Goal: Information Seeking & Learning: Learn about a topic

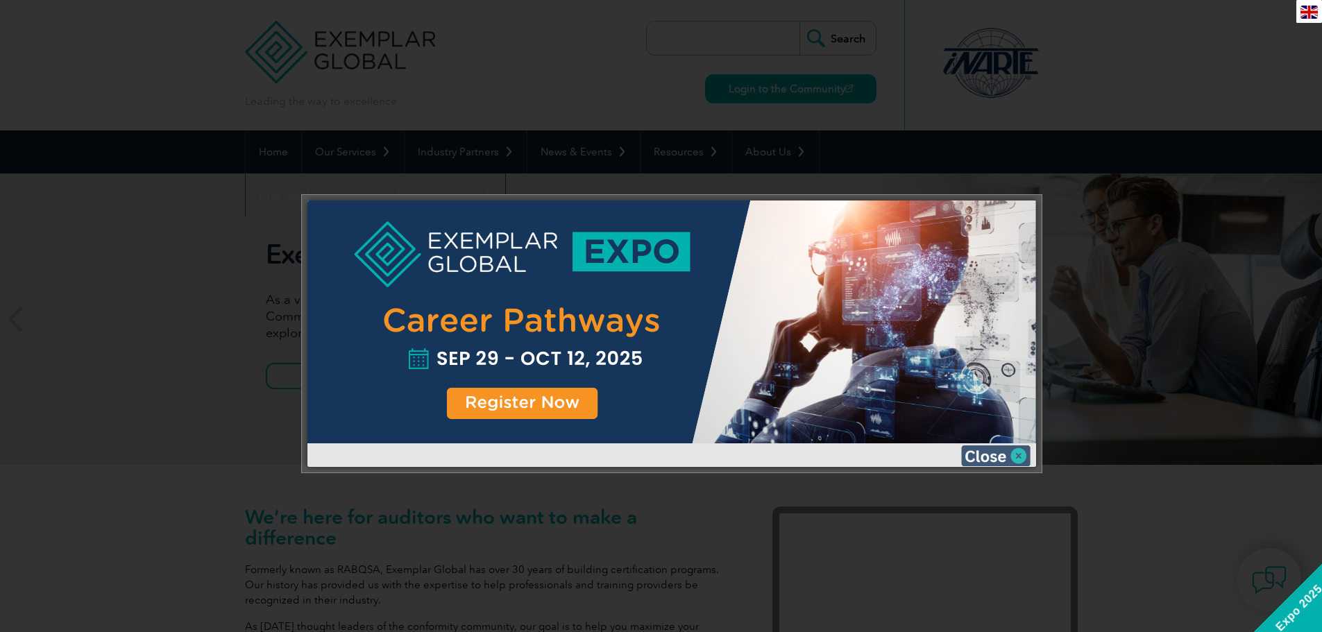
click at [1011, 457] on img at bounding box center [995, 456] width 69 height 21
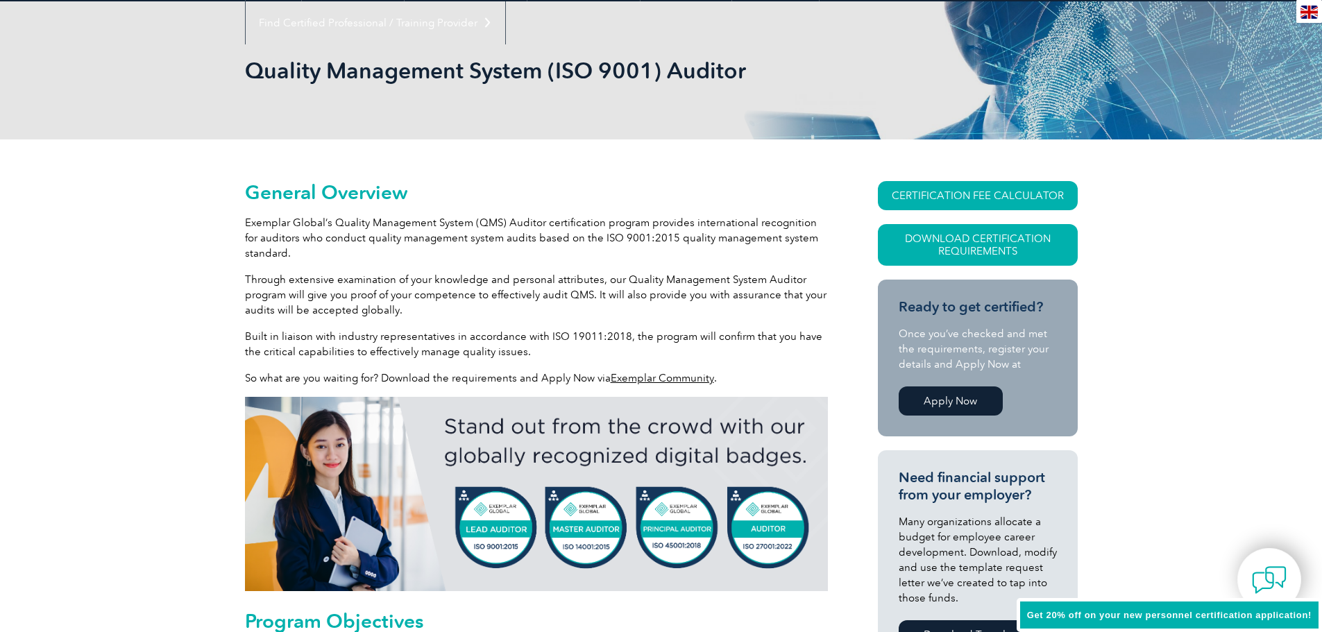
scroll to position [347, 0]
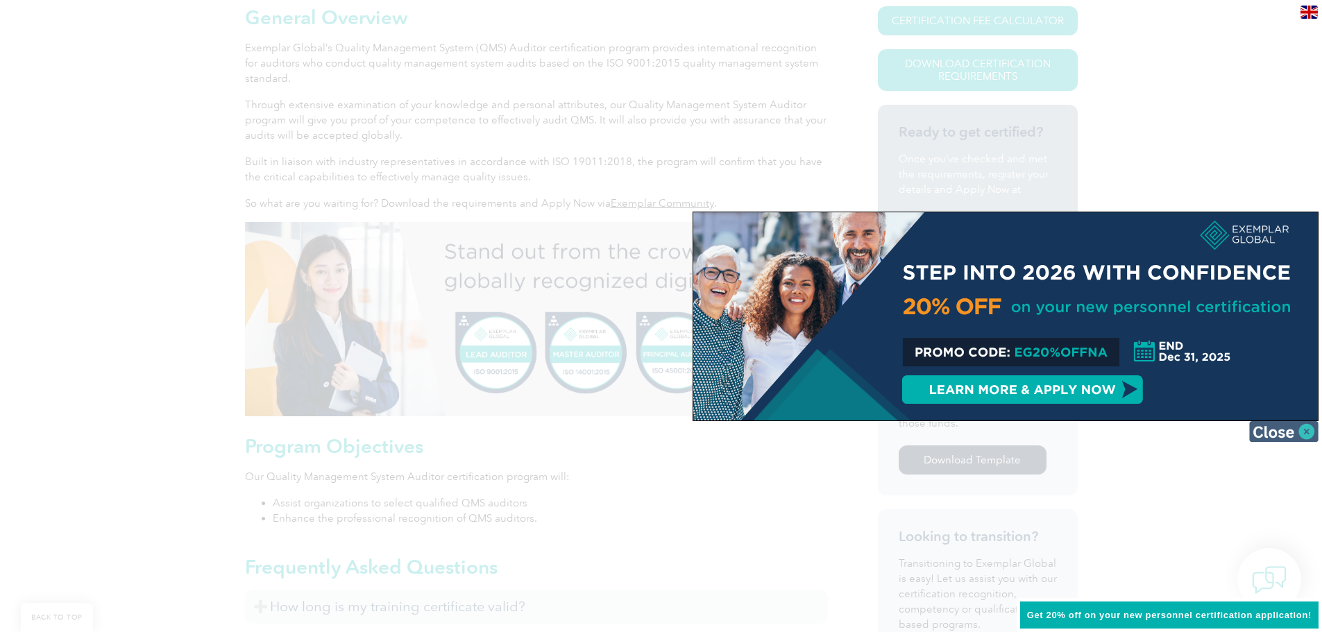
click at [1311, 436] on img at bounding box center [1284, 431] width 69 height 21
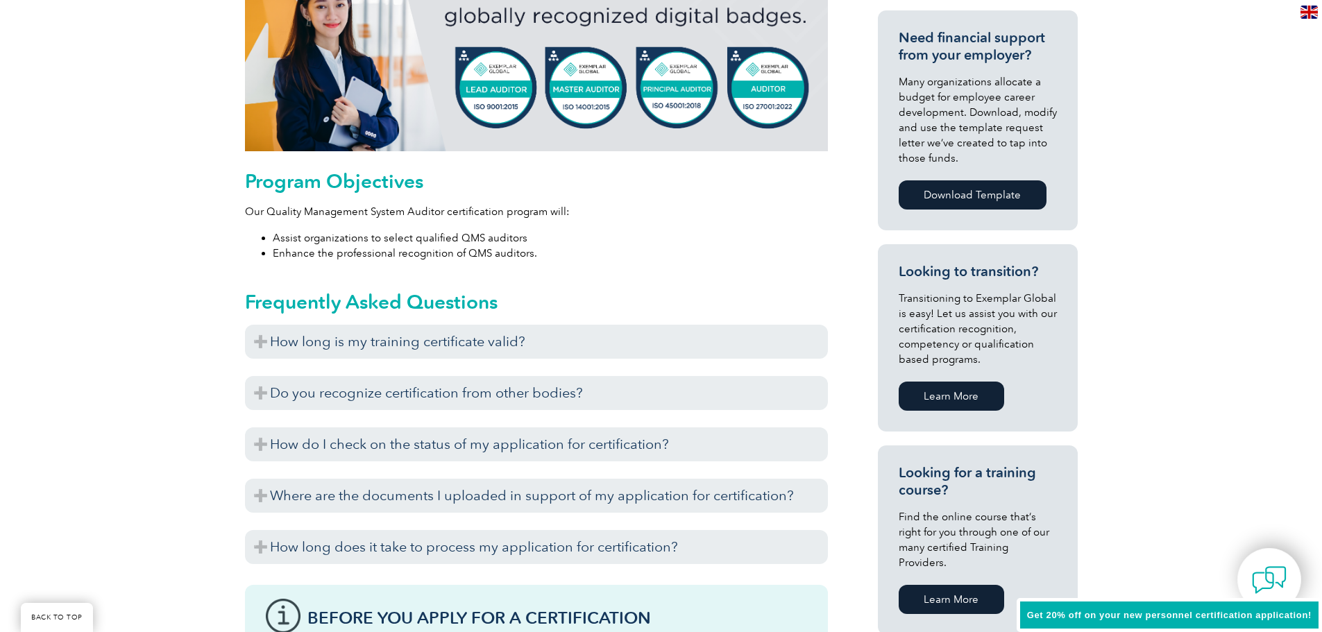
scroll to position [694, 0]
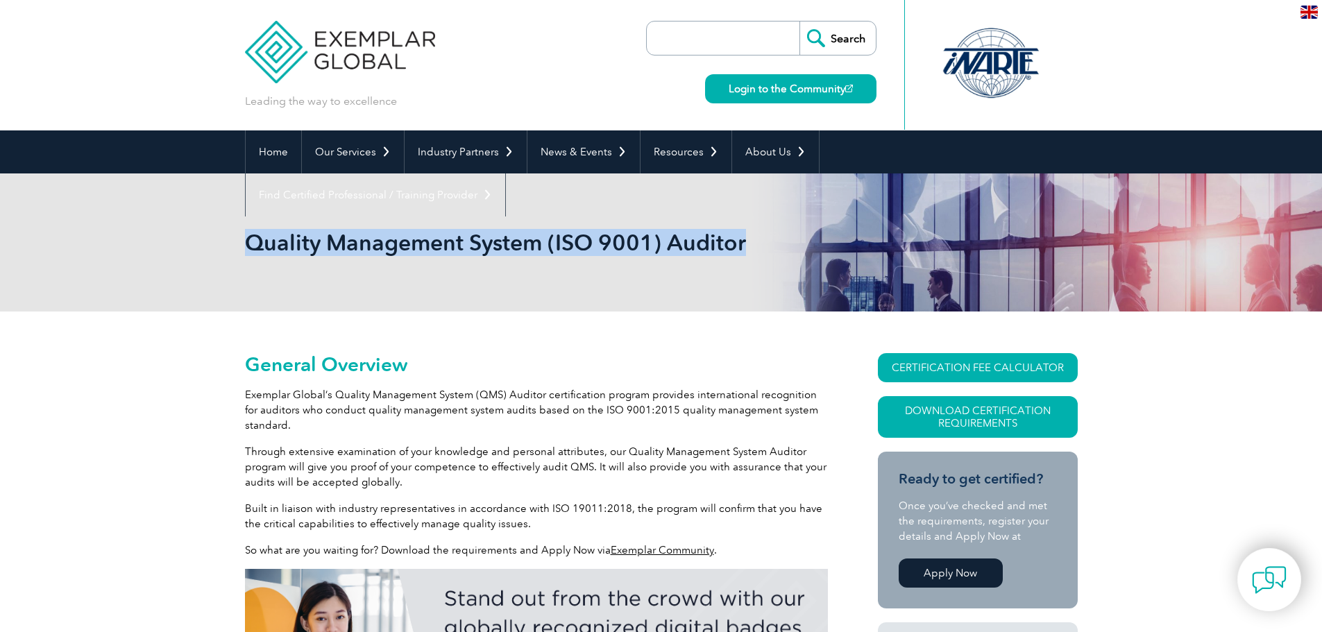
drag, startPoint x: 246, startPoint y: 242, endPoint x: 841, endPoint y: 242, distance: 594.9
click at [841, 242] on div "Quality Management System (ISO 9001) Auditor" at bounding box center [661, 243] width 833 height 138
copy h1 "Quality Management System (ISO 9001) Auditor"
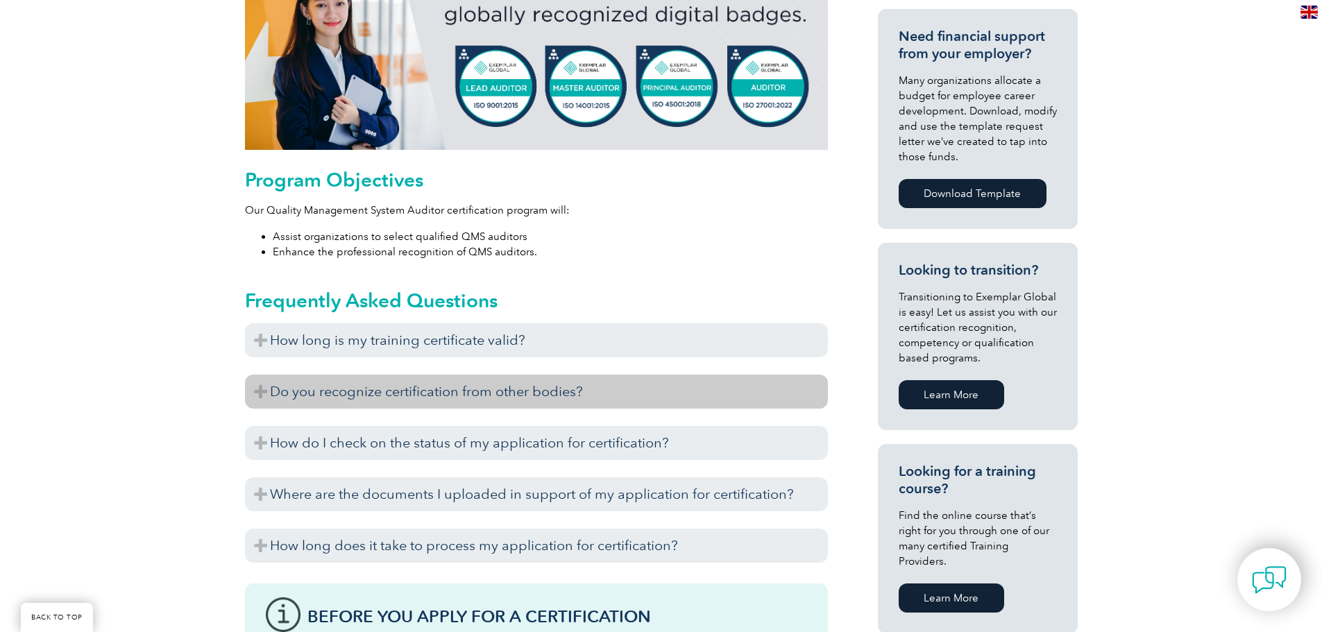
scroll to position [625, 0]
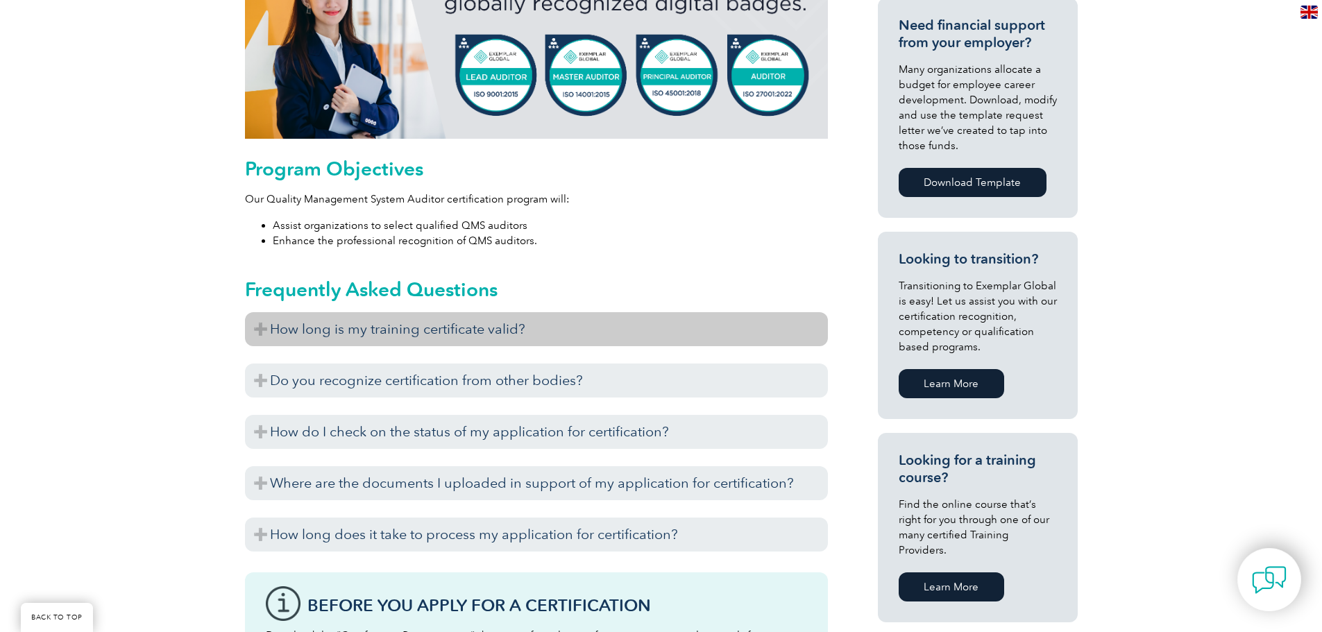
click at [533, 330] on h3 "How long is my training certificate valid?" at bounding box center [536, 329] width 583 height 34
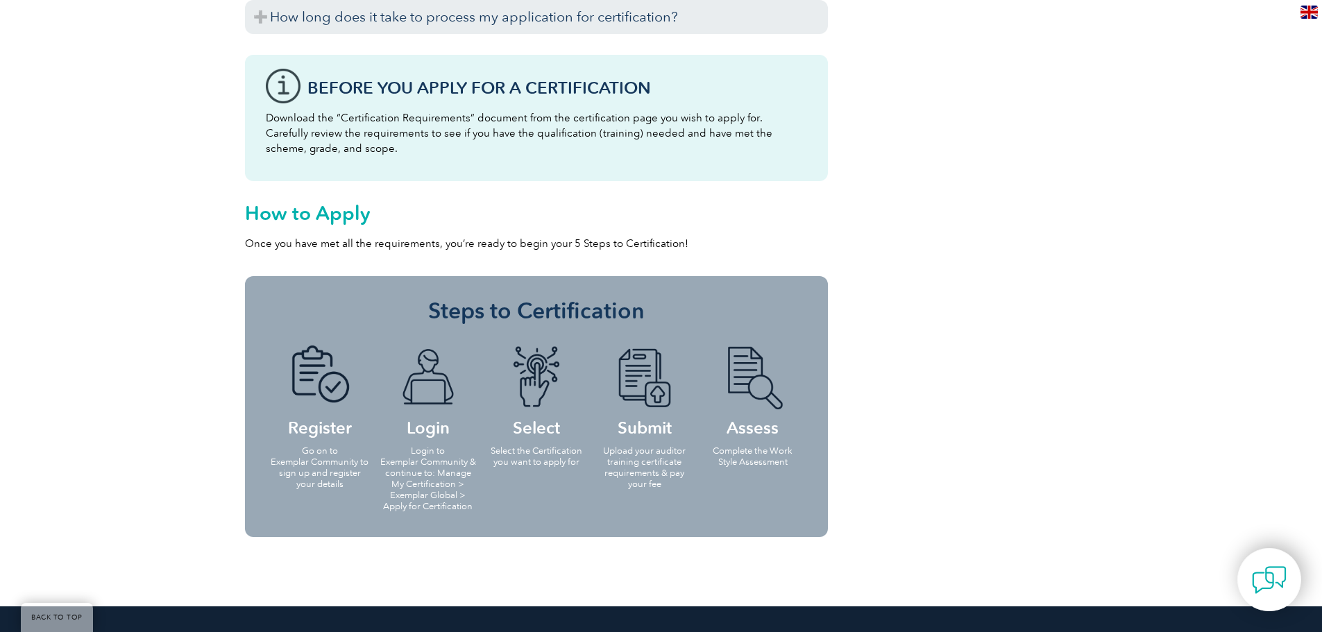
scroll to position [1319, 0]
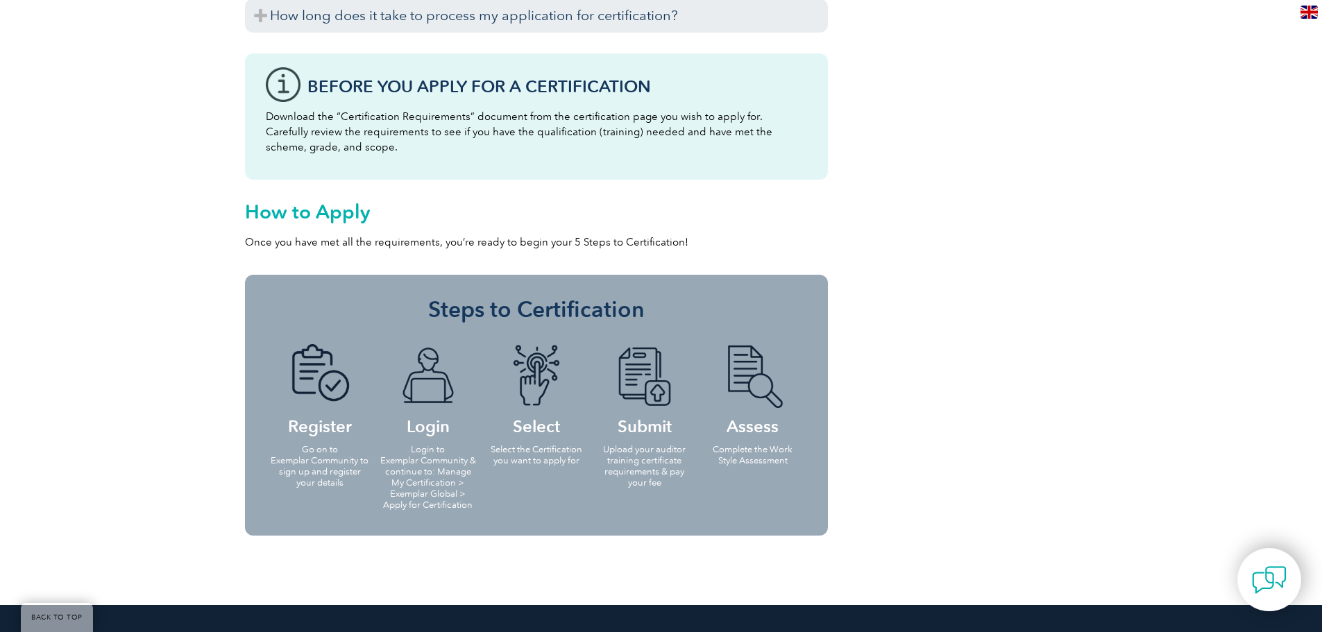
click at [335, 472] on p "Go on to Exemplar Community to sign up and register your details" at bounding box center [320, 466] width 100 height 44
click at [436, 423] on h4 "Login" at bounding box center [428, 389] width 100 height 90
click at [546, 419] on h4 "Select" at bounding box center [537, 389] width 100 height 90
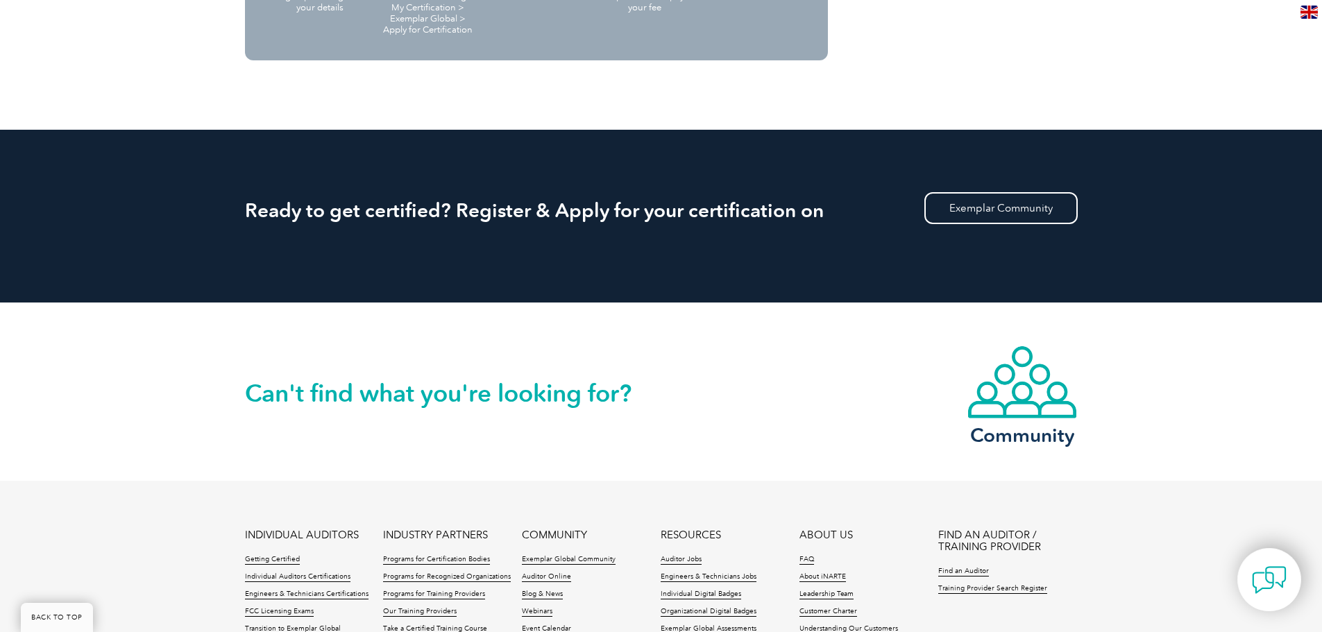
scroll to position [2013, 0]
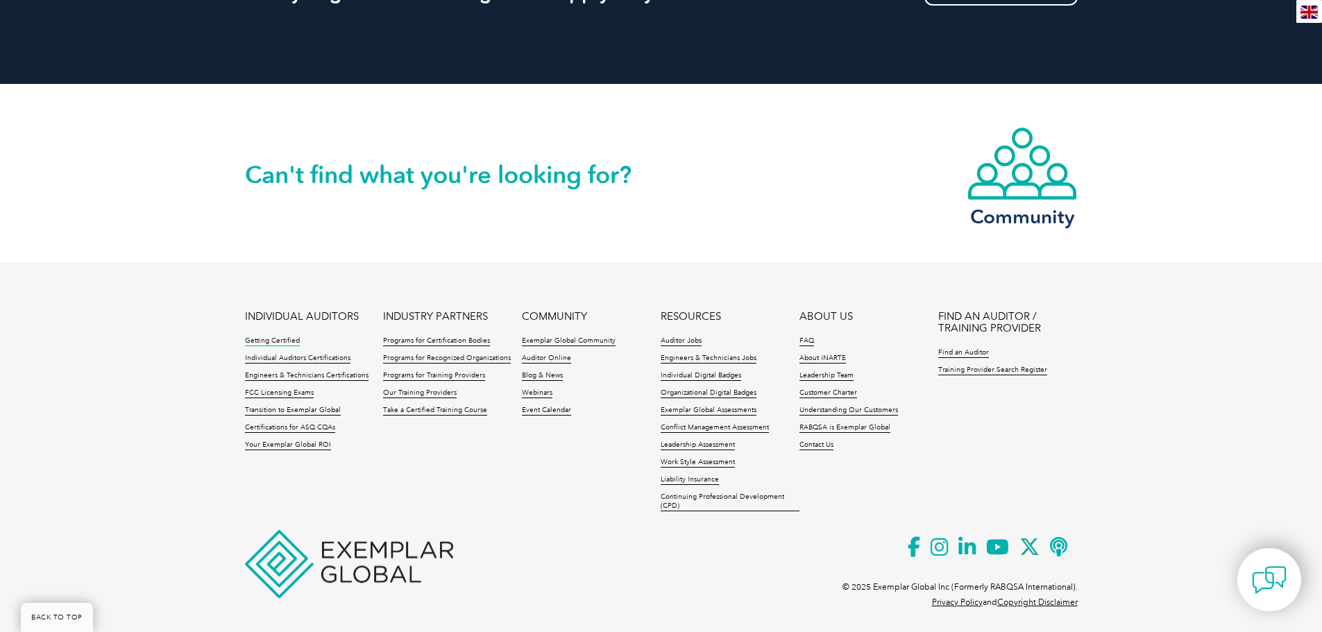
click at [283, 342] on link "Getting Certified" at bounding box center [272, 342] width 55 height 10
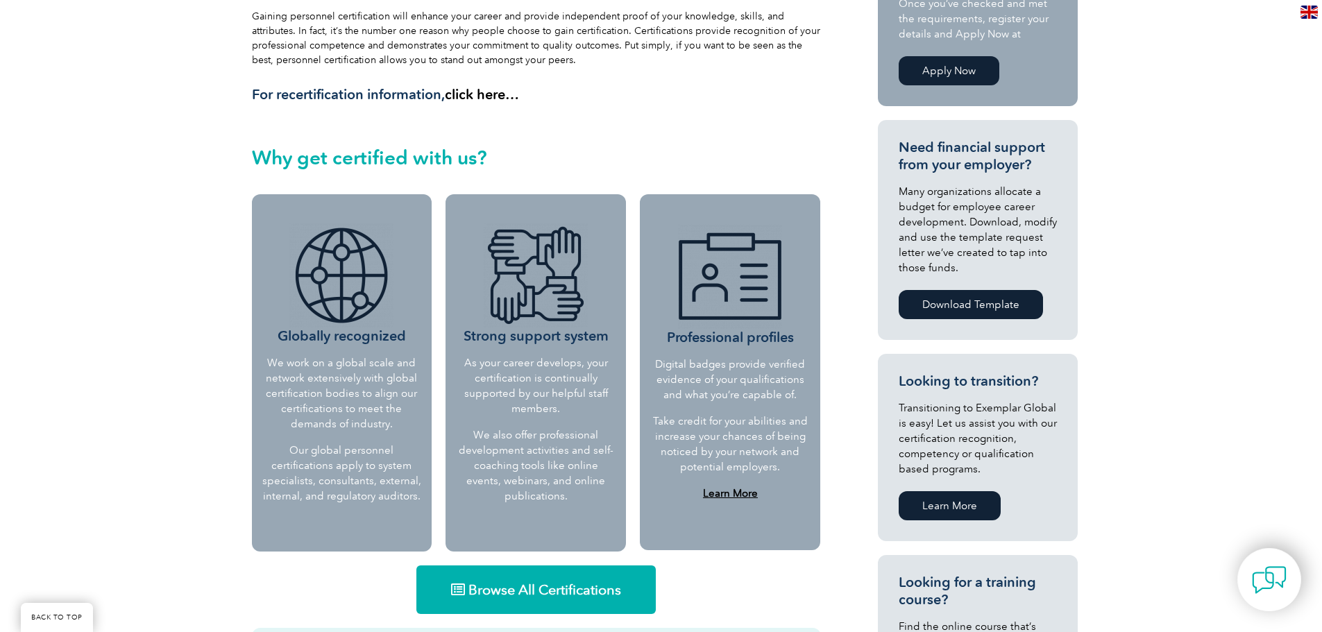
scroll to position [555, 0]
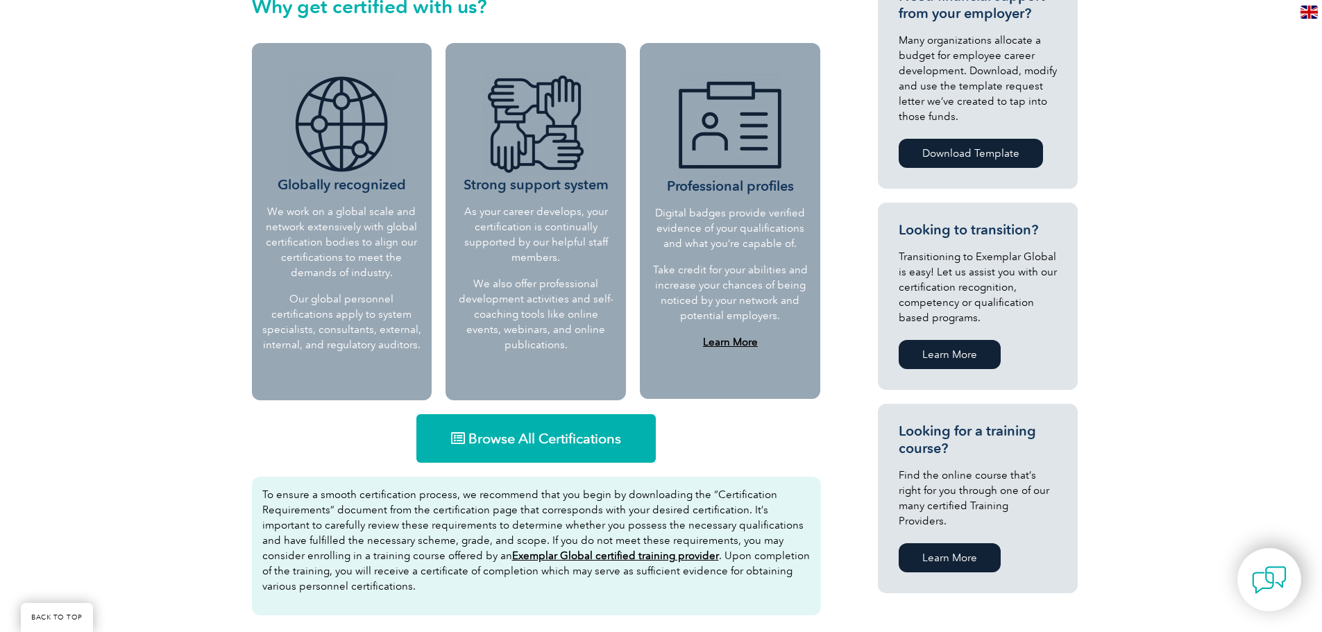
click at [579, 424] on link "Browse All Certifications" at bounding box center [536, 438] width 239 height 49
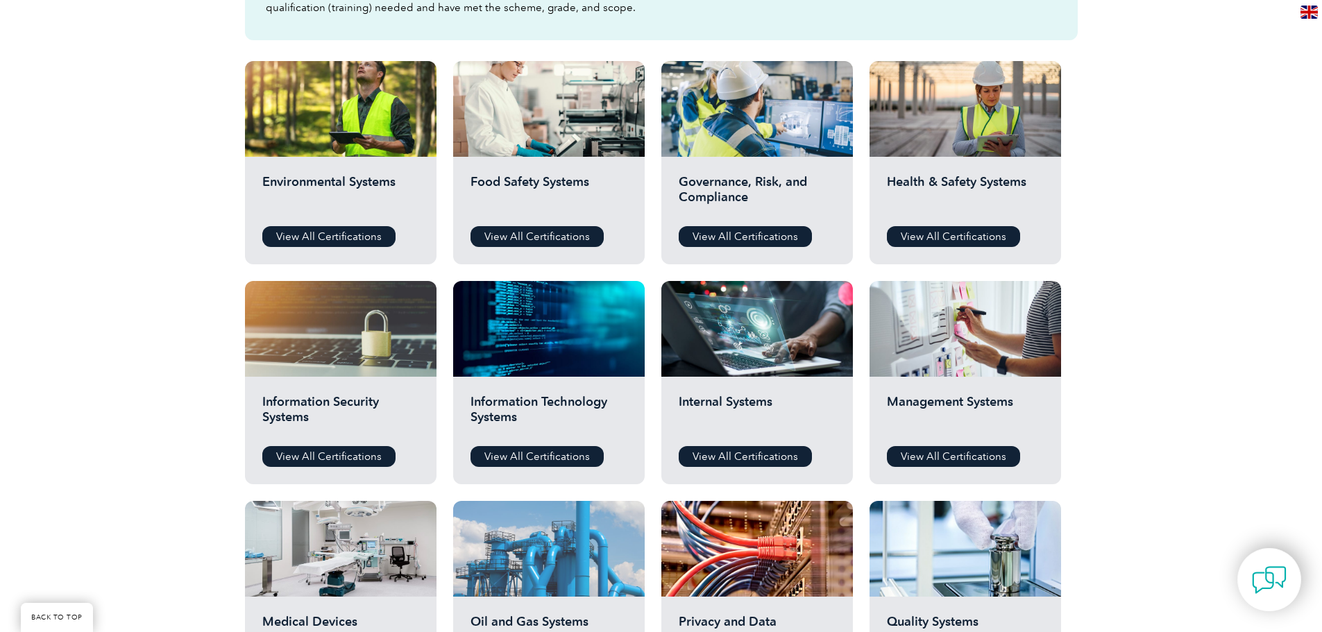
scroll to position [555, 0]
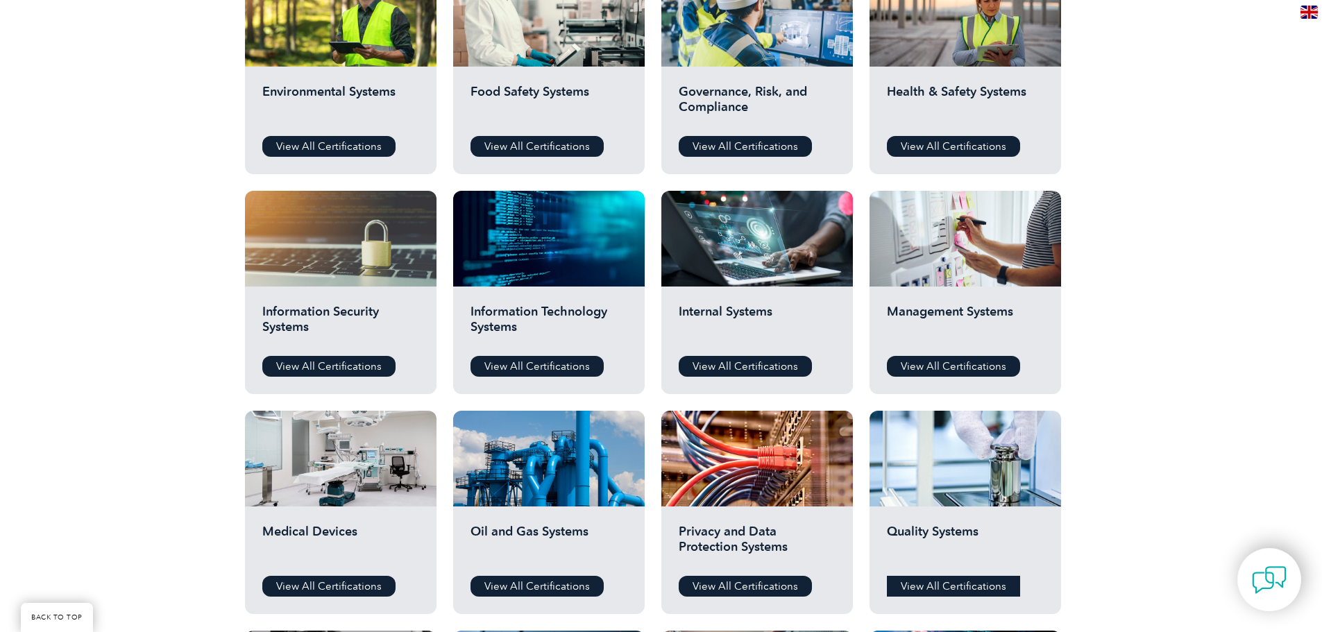
click at [948, 588] on link "View All Certifications" at bounding box center [953, 586] width 133 height 21
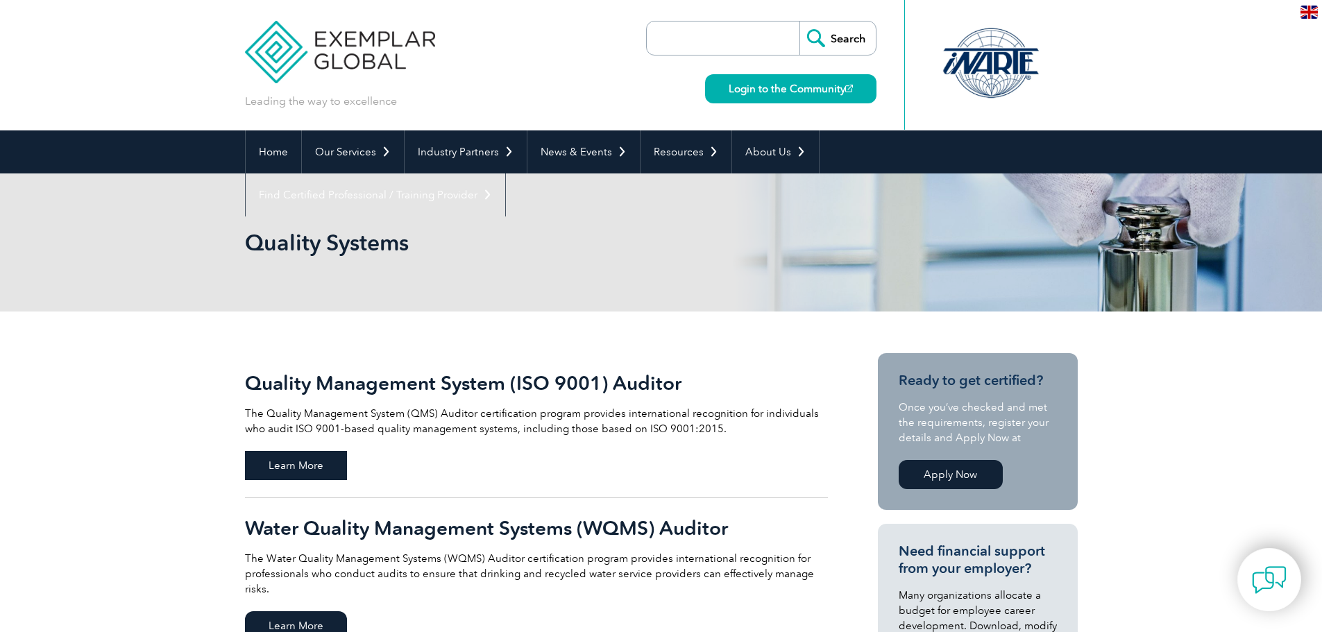
click at [308, 463] on span "Learn More" at bounding box center [296, 465] width 102 height 29
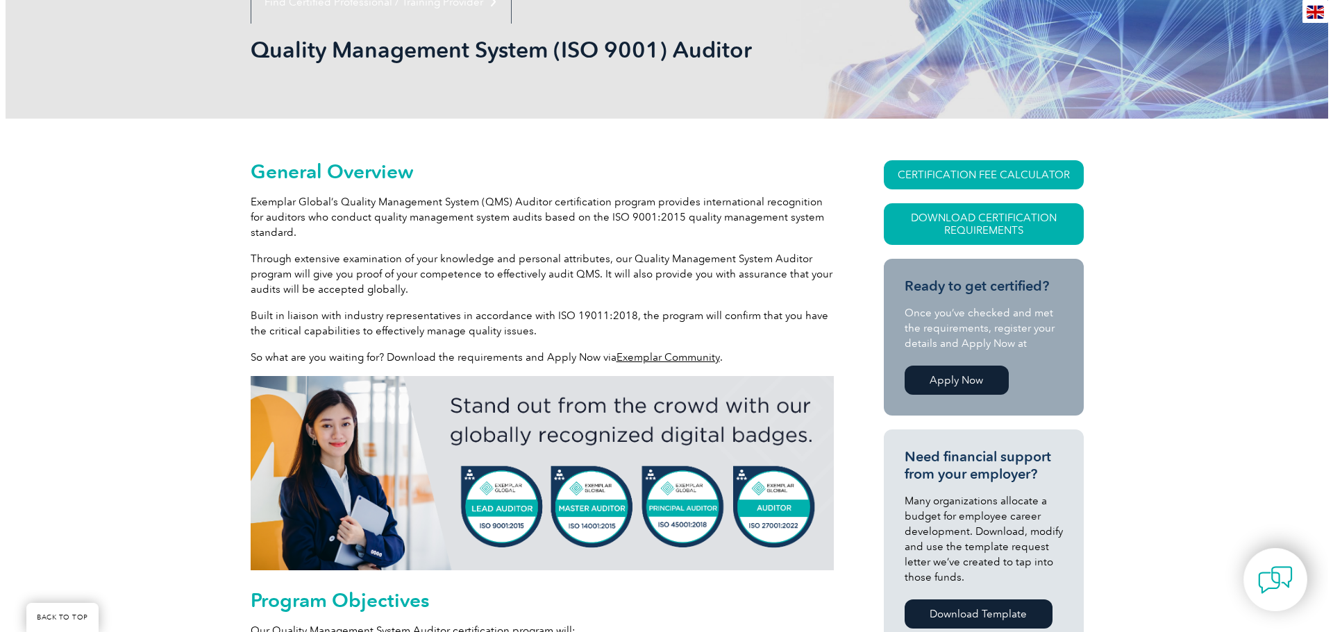
scroll to position [208, 0]
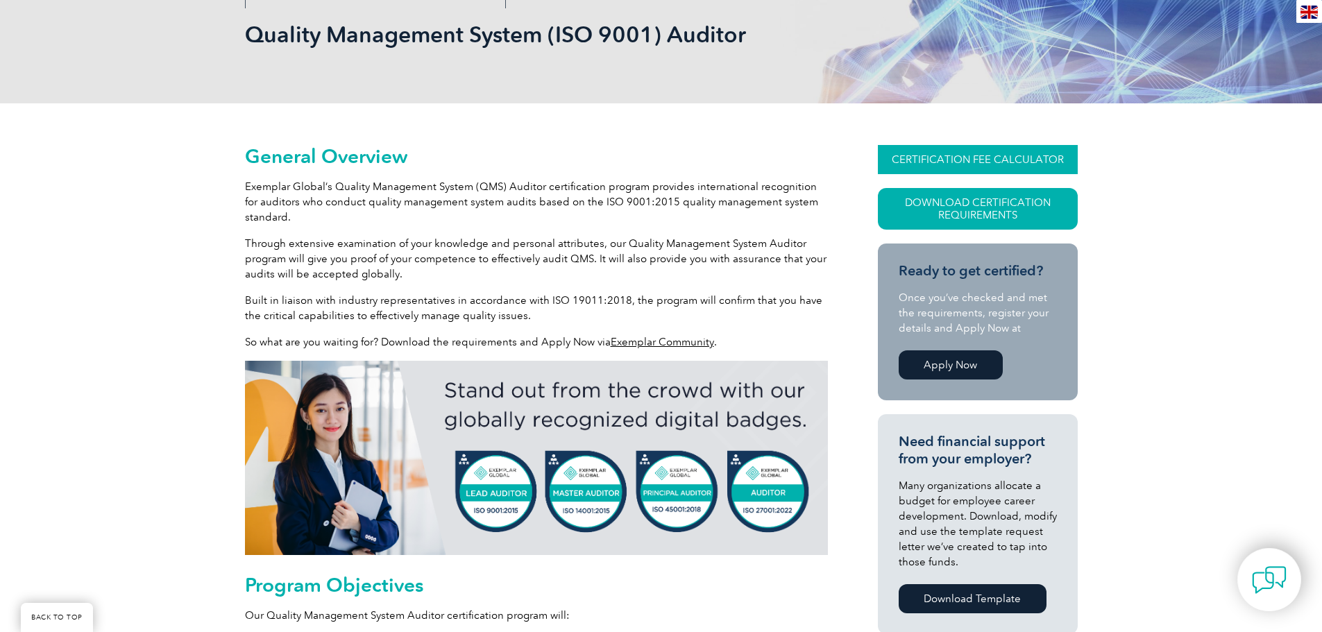
click at [964, 164] on link "CERTIFICATION FEE CALCULATOR" at bounding box center [978, 159] width 200 height 29
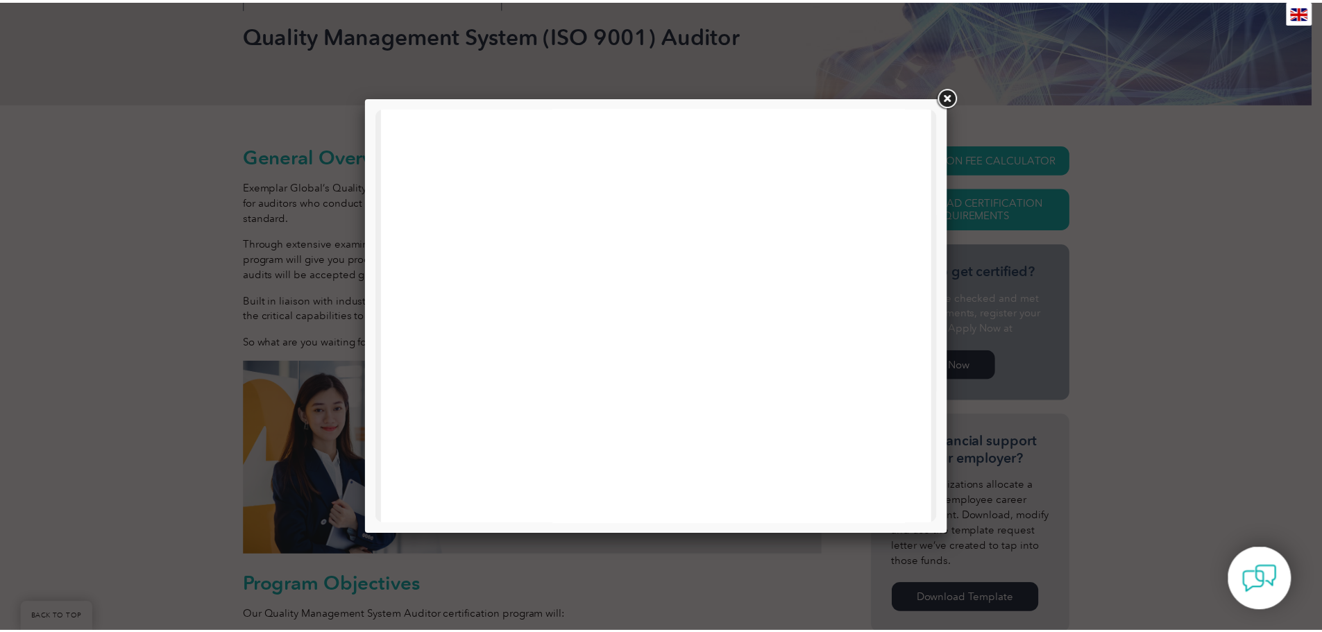
scroll to position [246, 0]
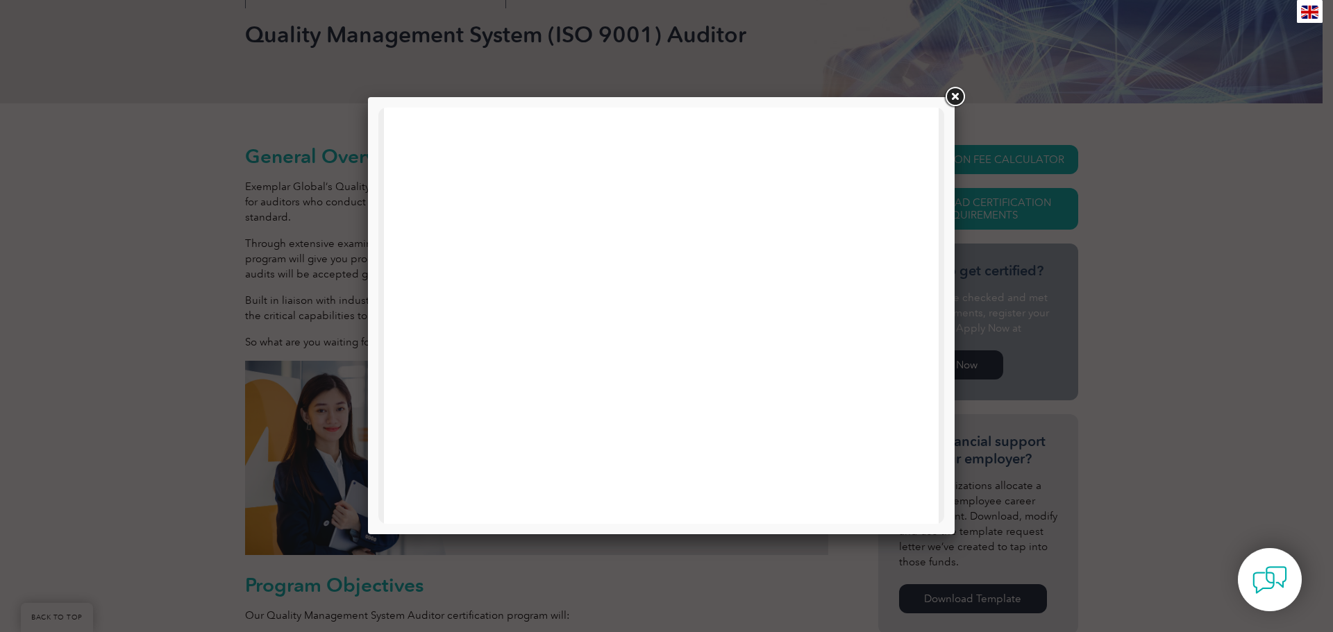
click at [212, 496] on div at bounding box center [666, 316] width 1333 height 632
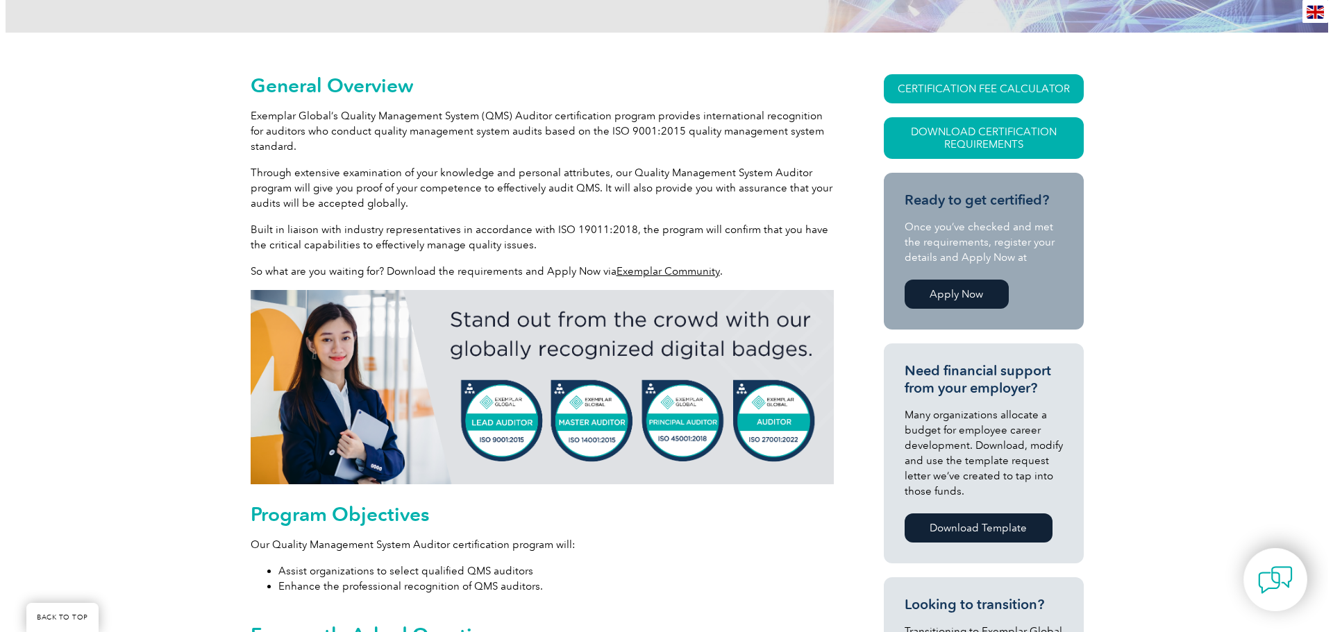
scroll to position [278, 0]
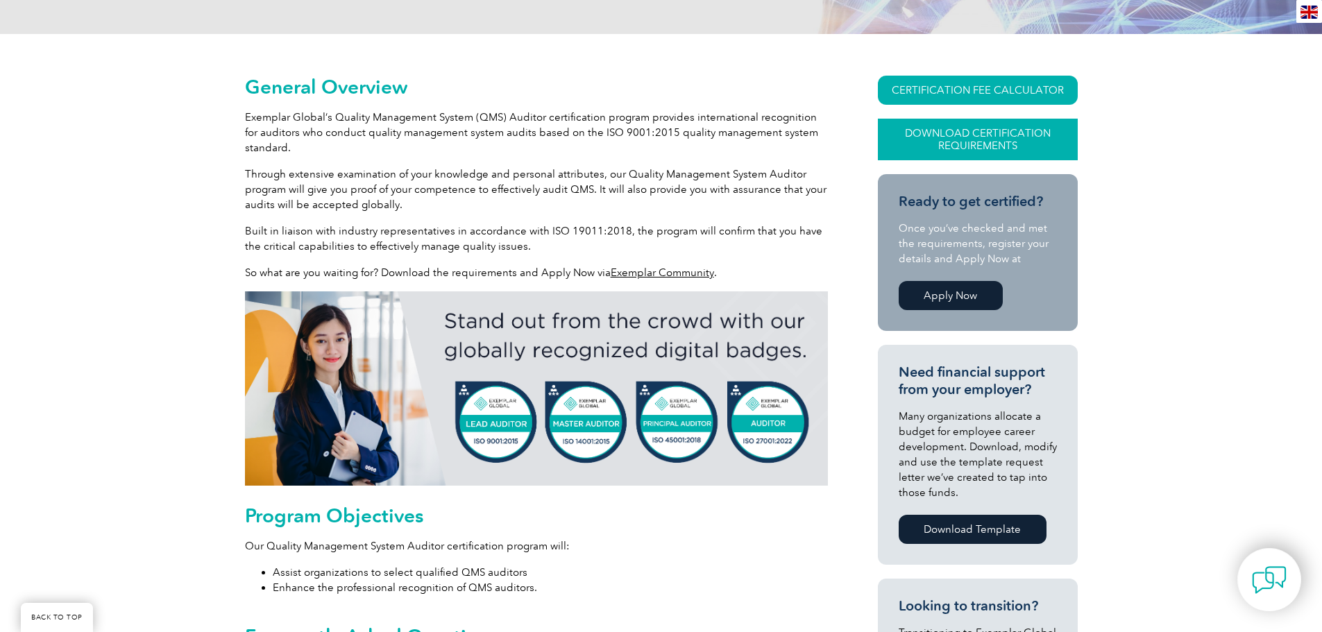
click at [972, 142] on link "Download Certification Requirements" at bounding box center [978, 140] width 200 height 42
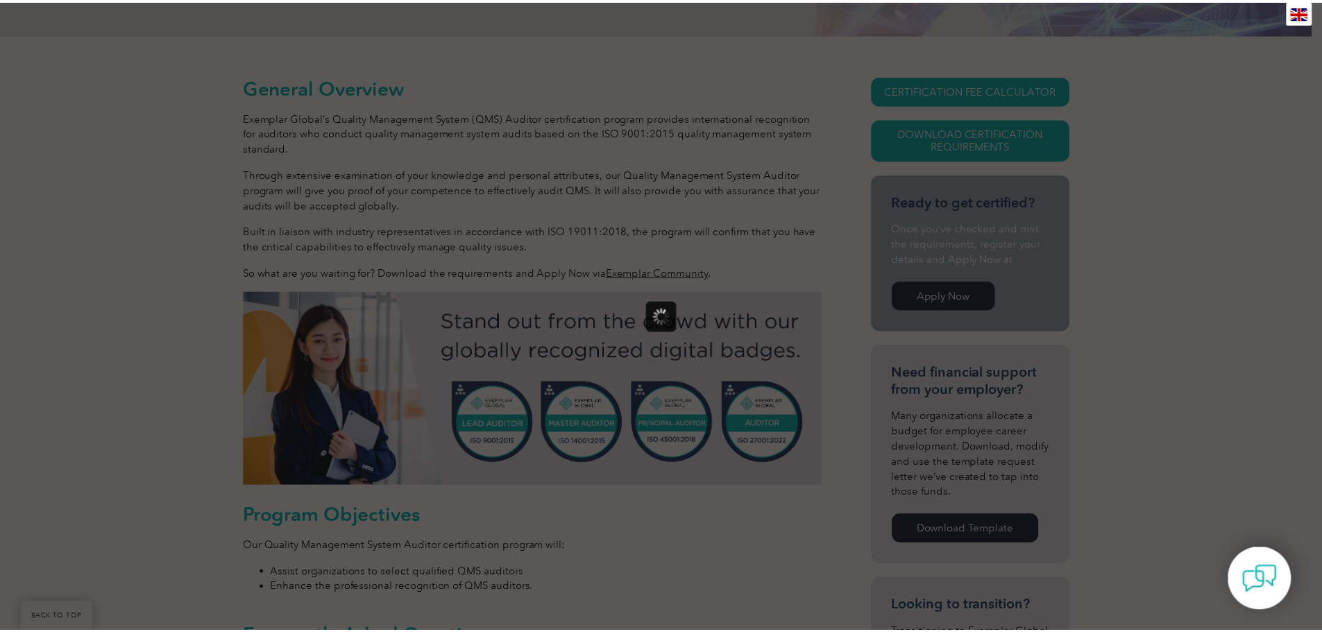
scroll to position [0, 0]
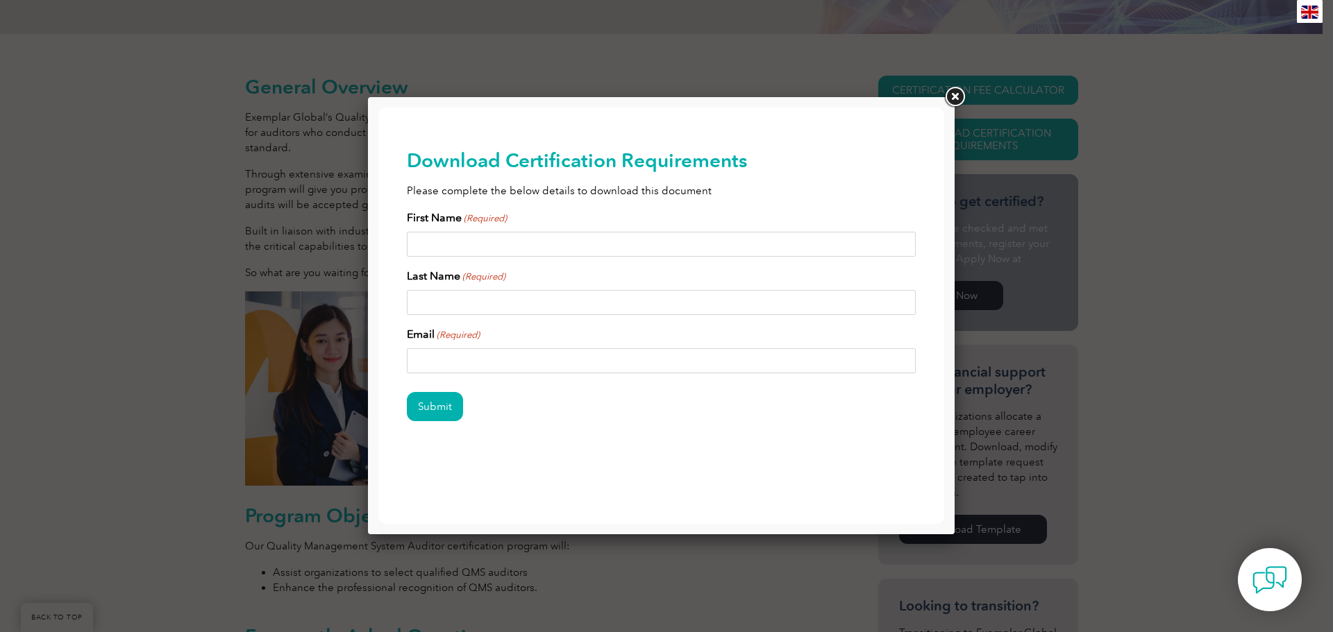
click at [951, 94] on link at bounding box center [954, 97] width 25 height 25
